Goal: Task Accomplishment & Management: Use online tool/utility

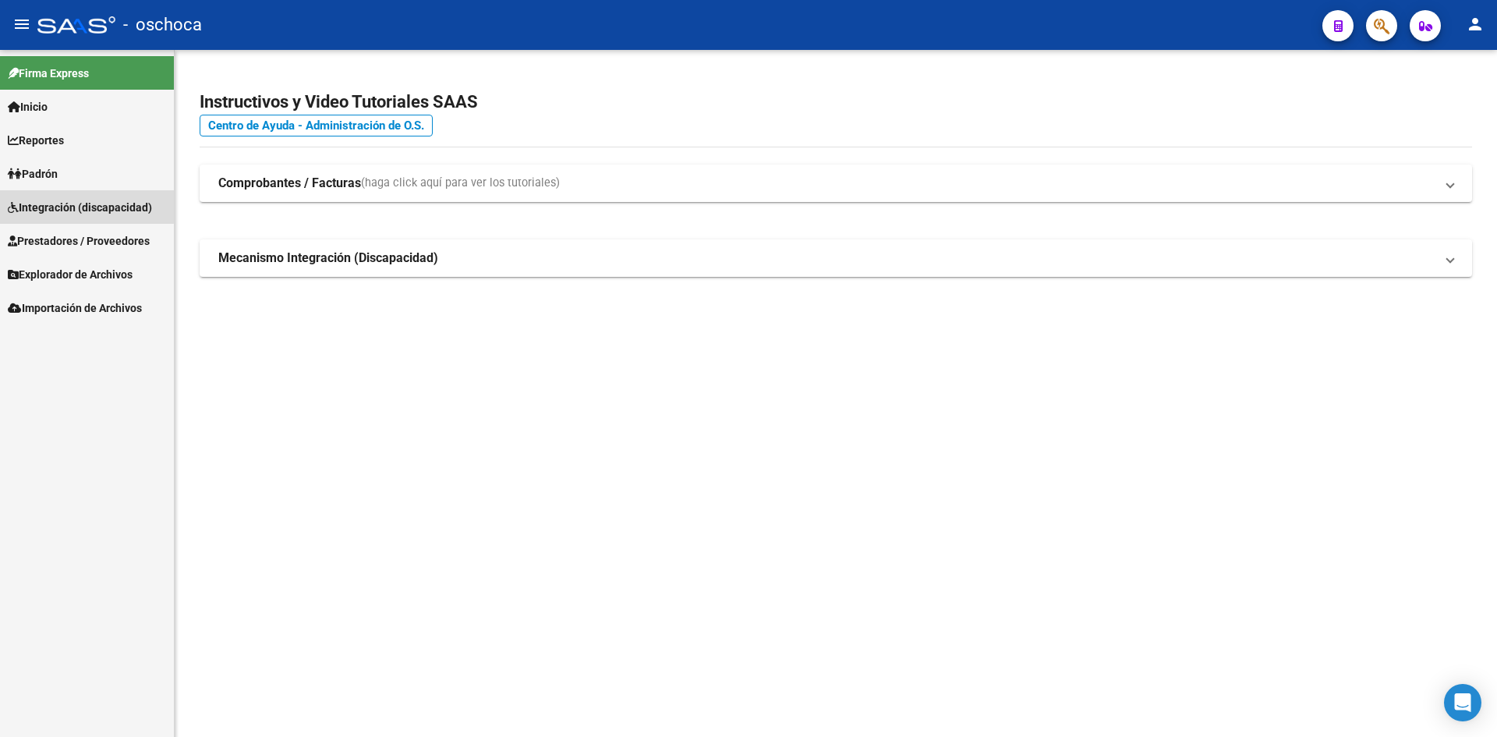
click at [84, 203] on span "Integración (discapacidad)" at bounding box center [80, 207] width 144 height 17
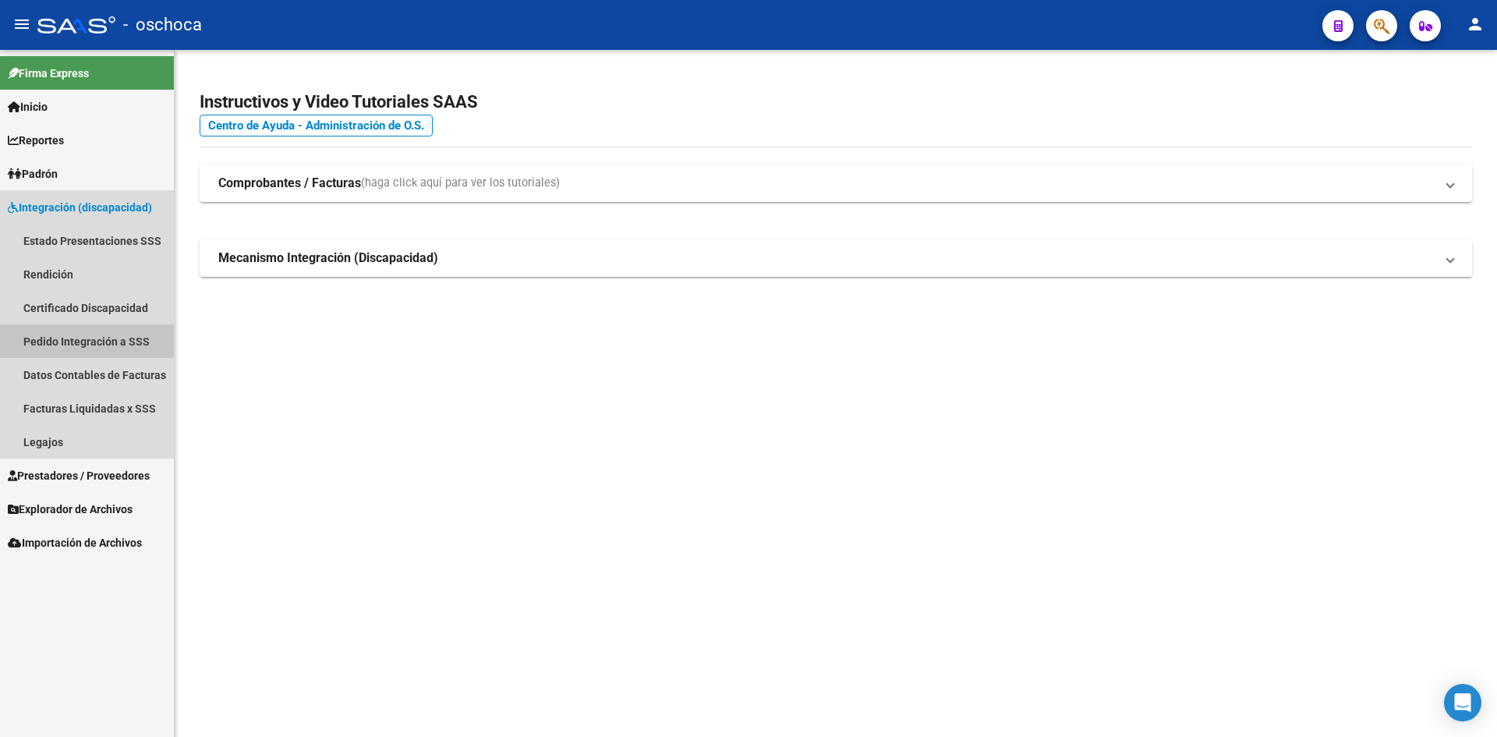
click at [94, 347] on link "Pedido Integración a SSS" at bounding box center [87, 341] width 174 height 34
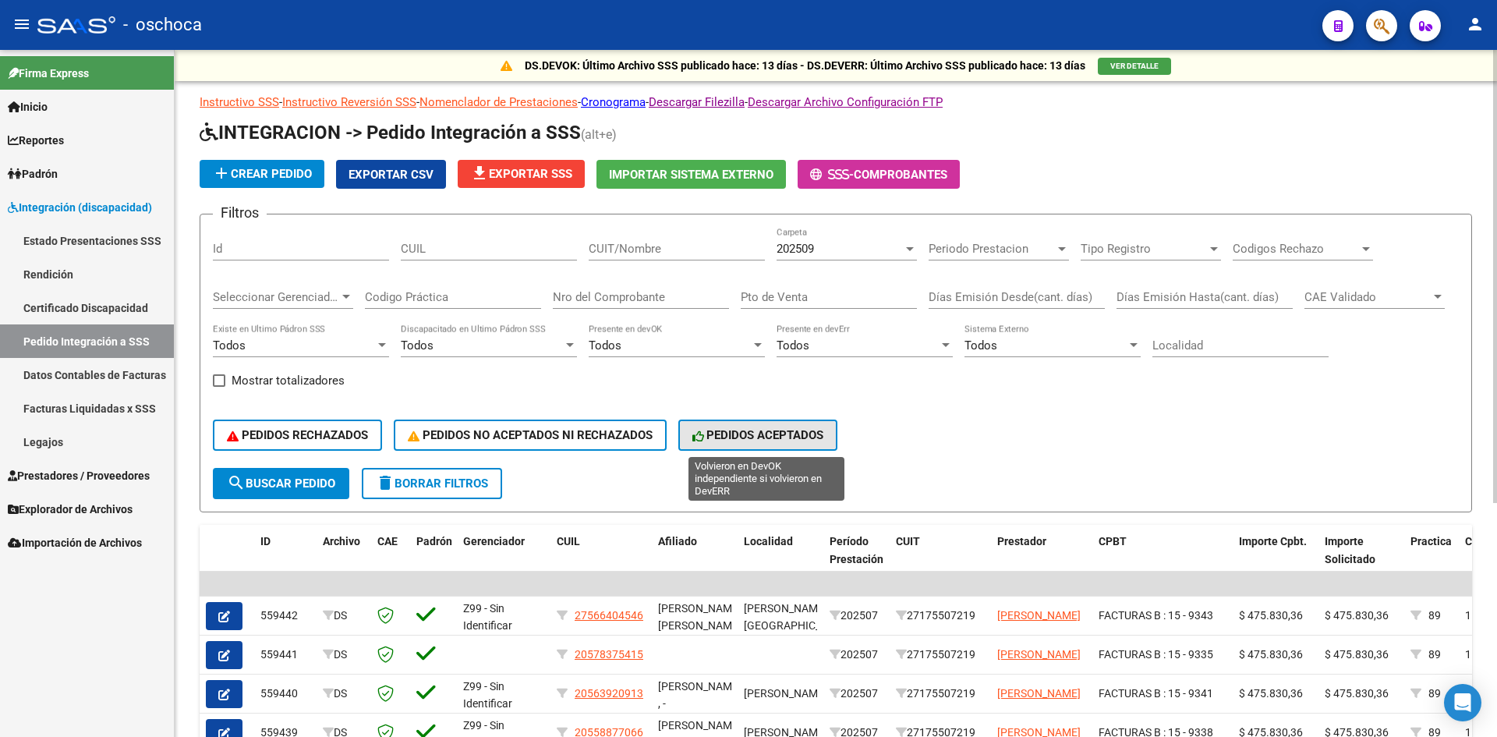
click at [804, 432] on span "PEDIDOS ACEPTADOS" at bounding box center [758, 435] width 132 height 14
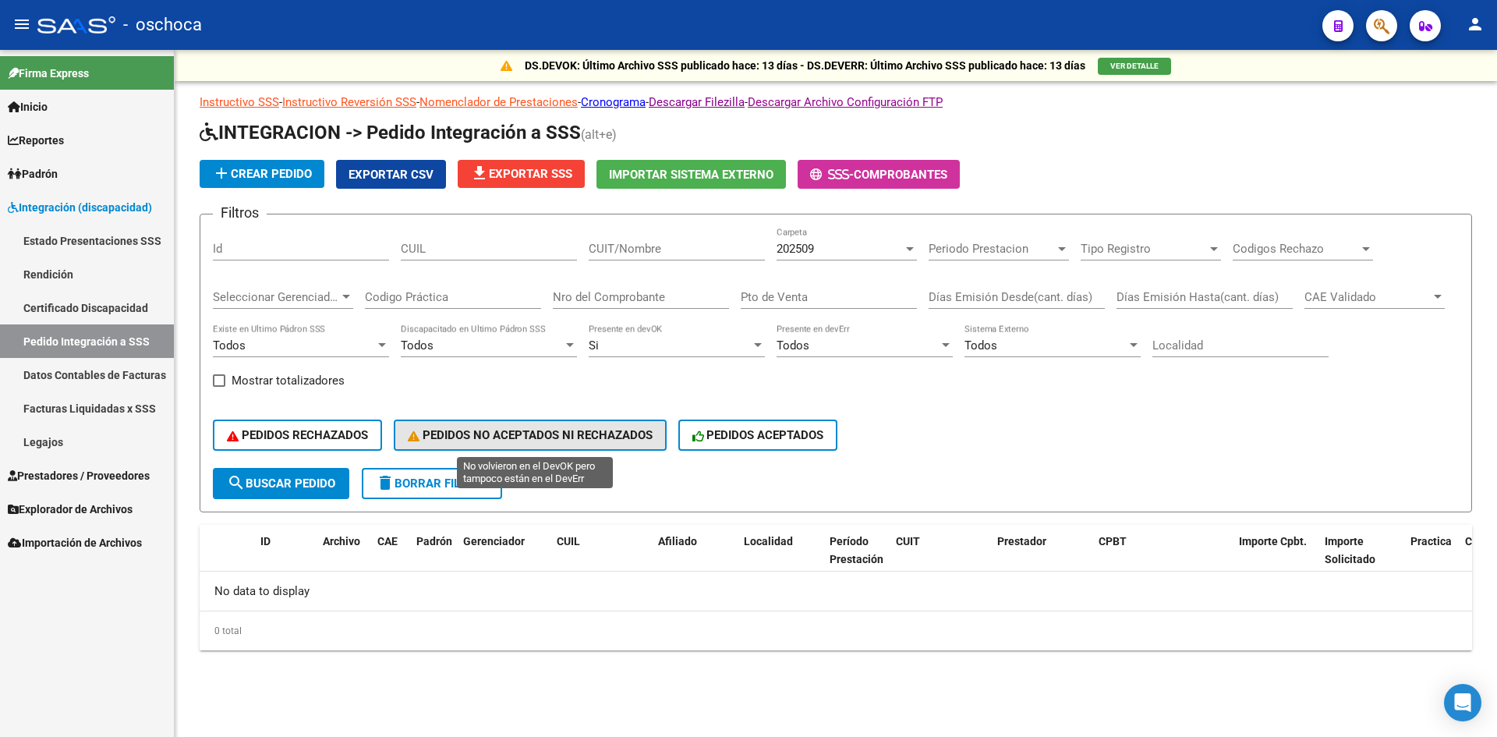
click at [574, 425] on button "PEDIDOS NO ACEPTADOS NI RECHAZADOS" at bounding box center [530, 435] width 273 height 31
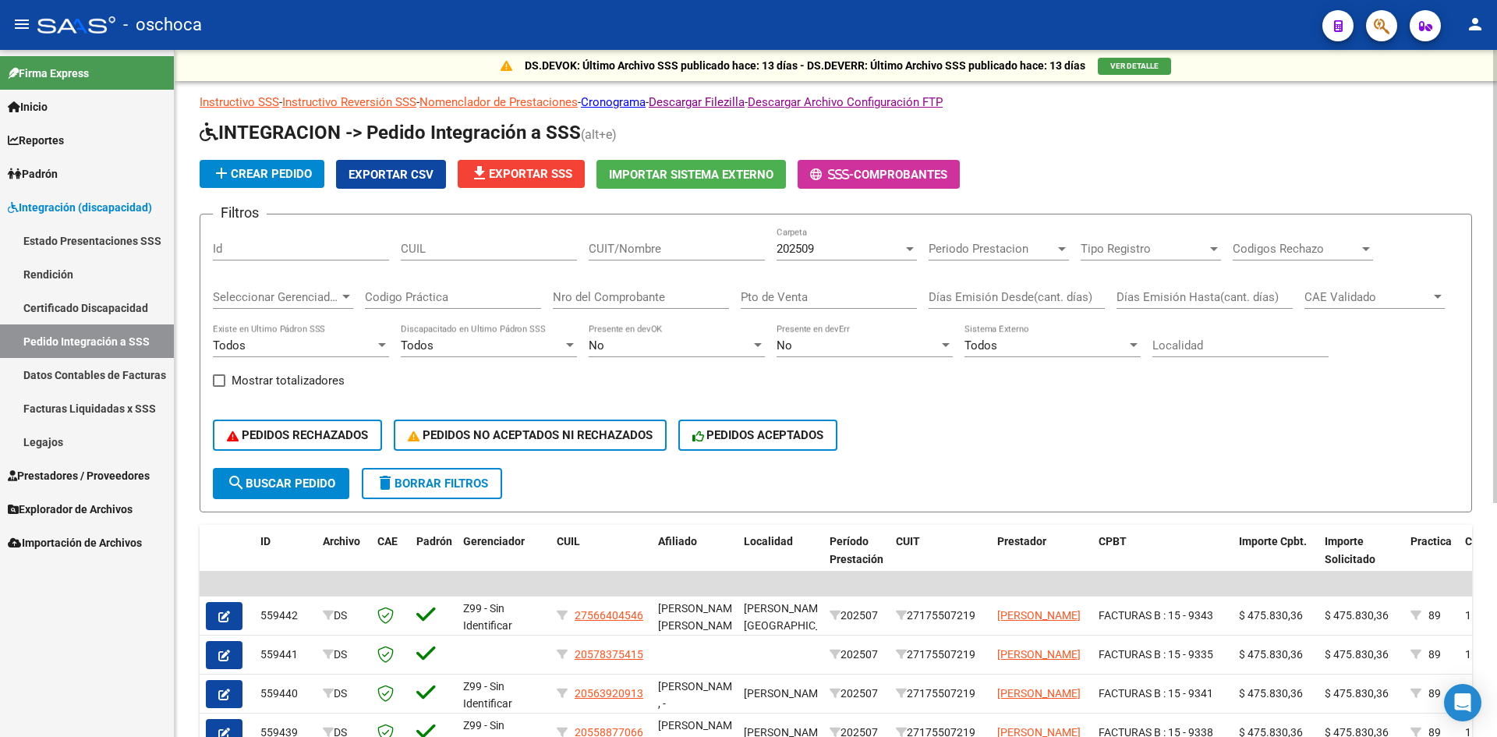
click at [922, 158] on app-list-header "INTEGRACION -> Pedido Integración a SSS (alt+e) add Crear Pedido Exportar CSV f…" at bounding box center [836, 316] width 1273 height 392
click at [929, 172] on span "Comprobantes" at bounding box center [901, 175] width 94 height 14
